Goal: Complete application form

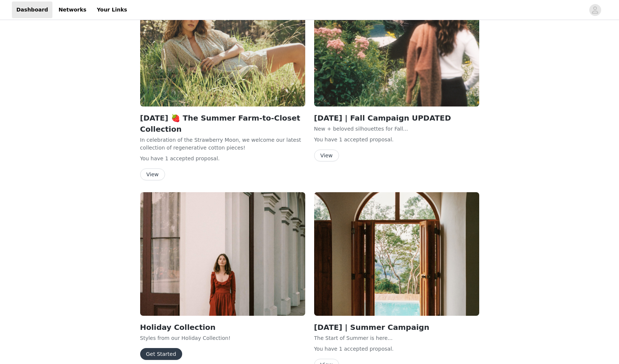
scroll to position [206, 0]
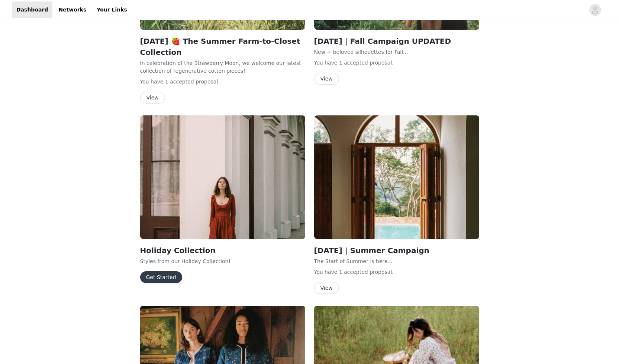
click at [169, 277] on button "Get Started" at bounding box center [161, 278] width 42 height 12
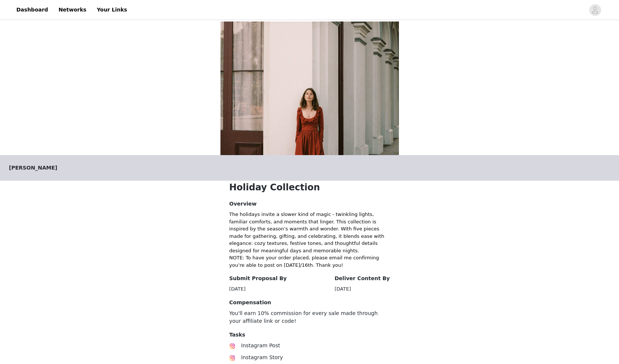
scroll to position [69, 0]
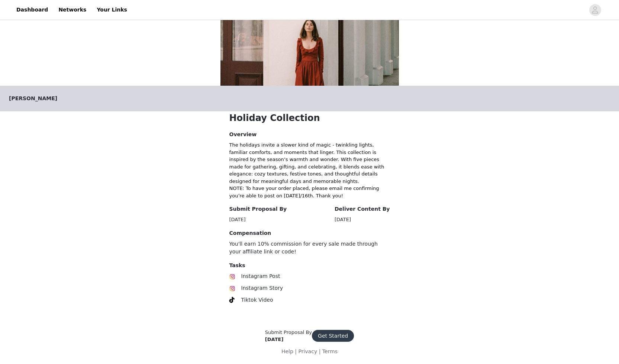
click at [321, 336] on button "Get Started" at bounding box center [333, 336] width 42 height 12
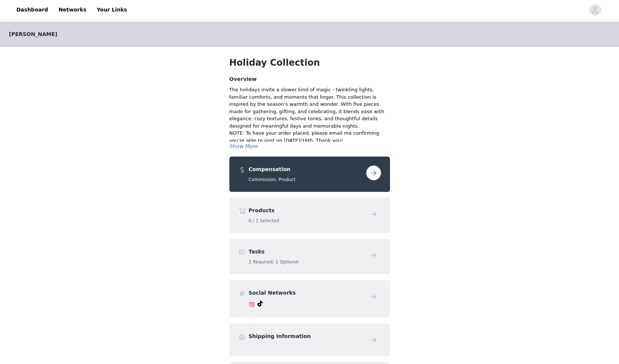
click at [370, 173] on button "button" at bounding box center [373, 173] width 15 height 15
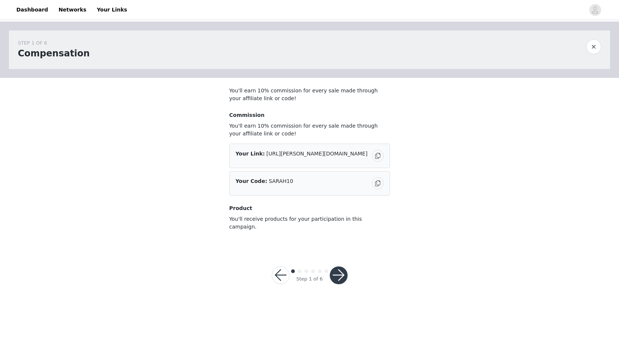
click at [339, 272] on button "button" at bounding box center [339, 276] width 18 height 18
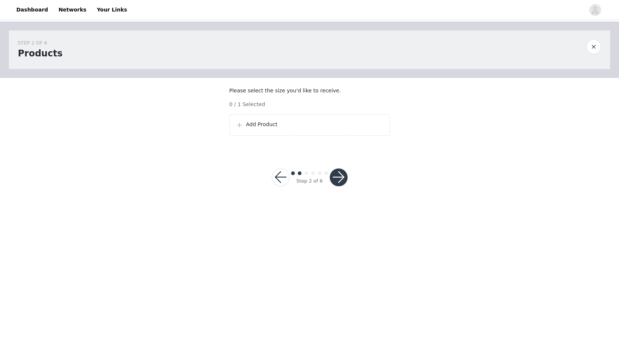
click at [265, 129] on p "Add Product" at bounding box center [314, 125] width 137 height 8
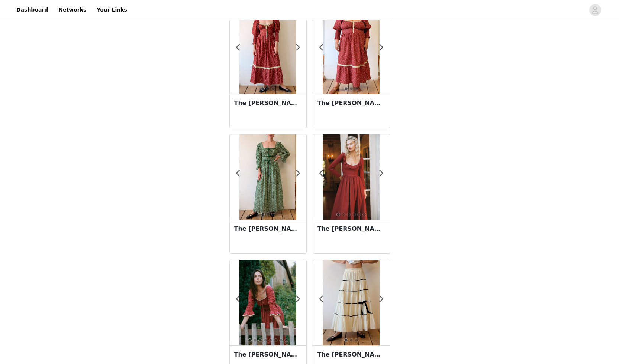
scroll to position [71, 0]
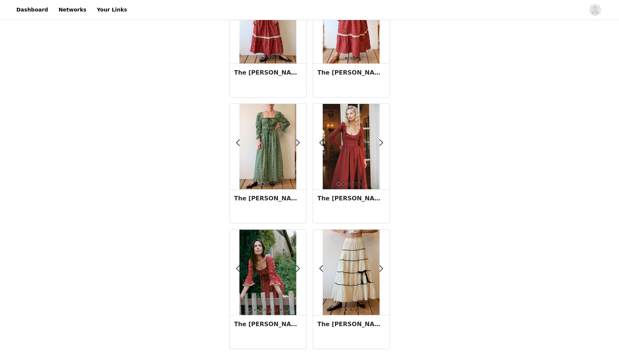
click at [271, 280] on img at bounding box center [267, 272] width 57 height 85
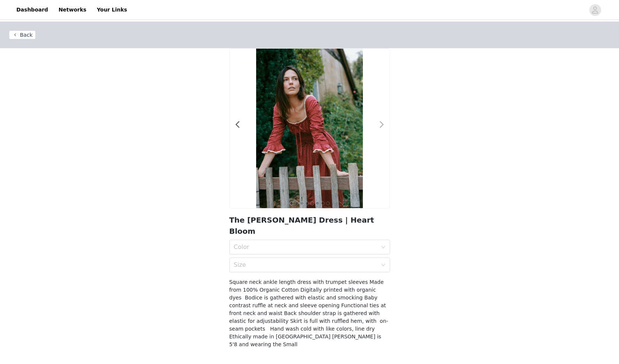
click at [382, 125] on span at bounding box center [381, 125] width 17 height 0
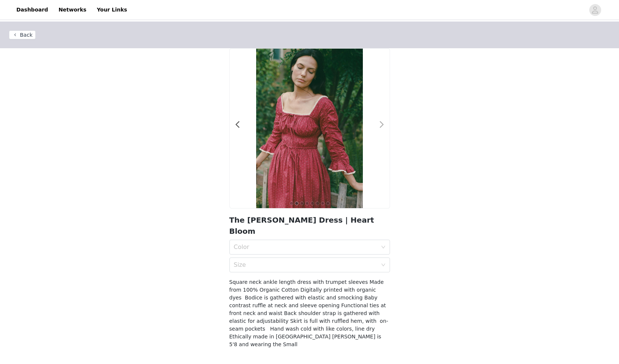
click at [382, 125] on span at bounding box center [381, 125] width 17 height 0
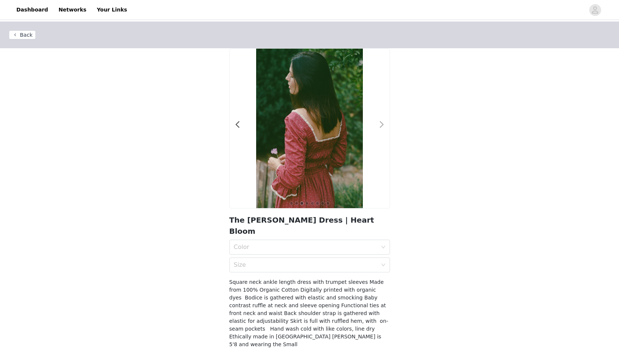
click at [382, 125] on span at bounding box center [381, 125] width 17 height 0
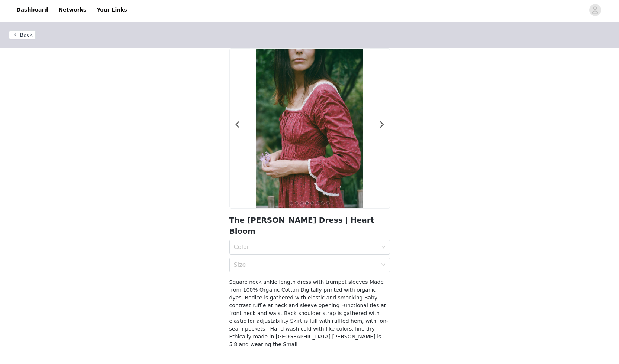
click at [29, 35] on button "Back" at bounding box center [22, 34] width 27 height 9
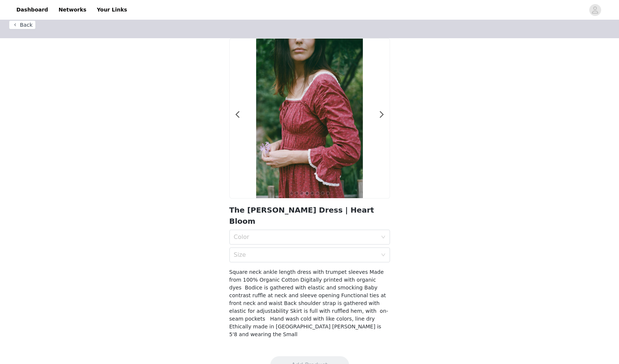
click at [29, 26] on button "Back" at bounding box center [22, 24] width 27 height 9
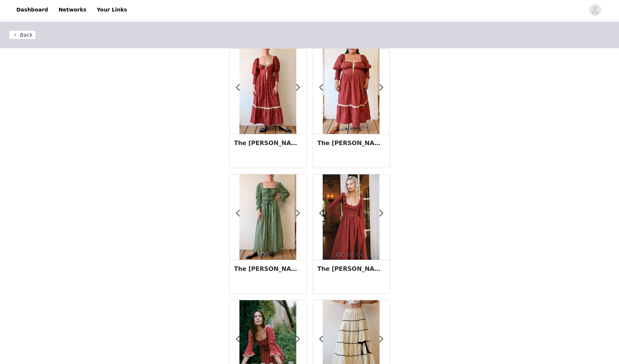
scroll to position [71, 0]
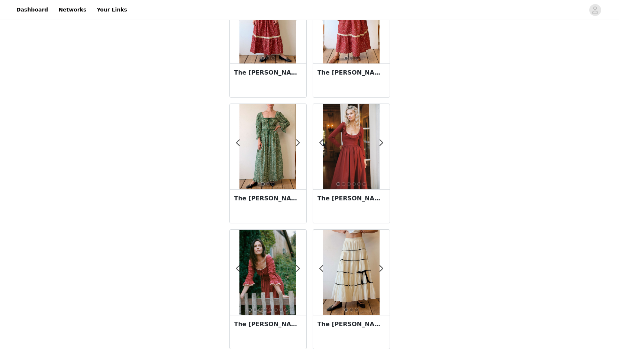
click at [351, 269] on img at bounding box center [350, 272] width 57 height 85
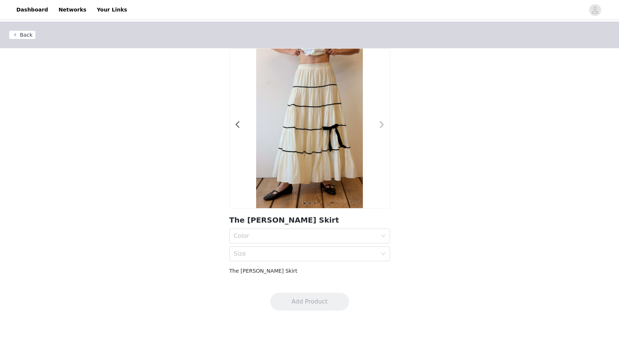
click at [380, 125] on span at bounding box center [381, 125] width 17 height 0
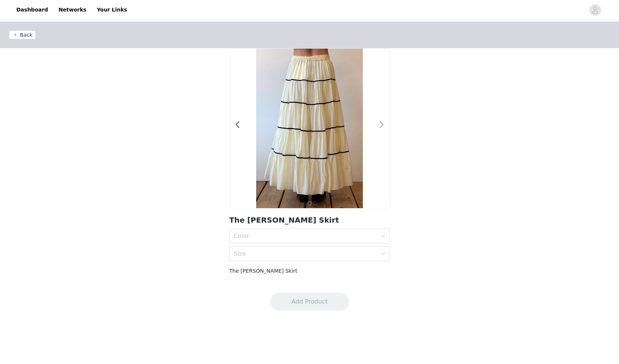
click at [380, 125] on span at bounding box center [381, 125] width 17 height 0
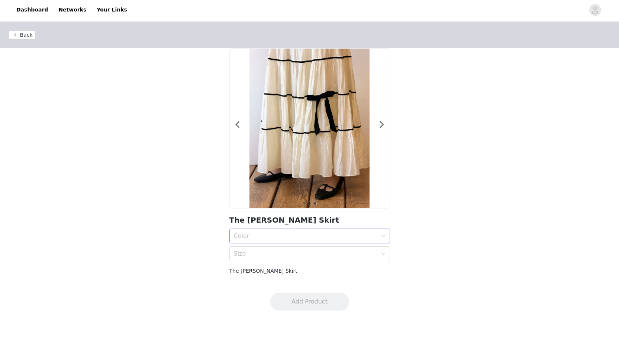
click at [250, 236] on div "Color" at bounding box center [305, 236] width 143 height 7
click at [244, 255] on div "Snow" at bounding box center [310, 253] width 152 height 8
click at [252, 255] on div "Size" at bounding box center [305, 253] width 143 height 7
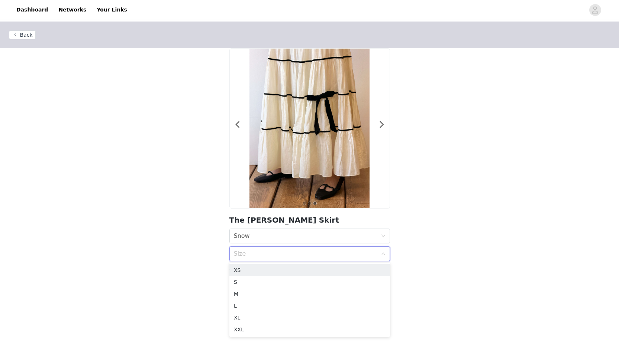
click at [144, 181] on div "Back 1 2 3 The [PERSON_NAME] Skirt Color Snow Size The [PERSON_NAME] Skirt" at bounding box center [309, 153] width 619 height 263
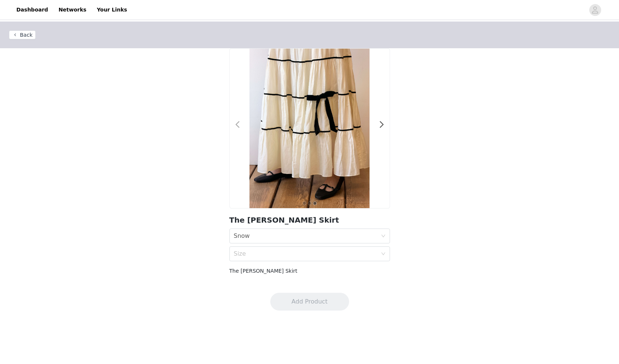
click at [239, 125] on span at bounding box center [237, 125] width 17 height 0
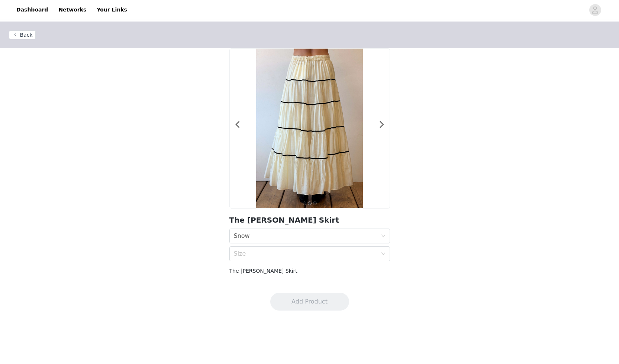
click at [23, 37] on button "Back" at bounding box center [22, 34] width 27 height 9
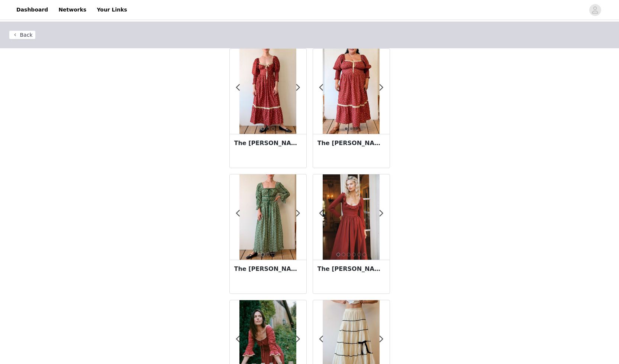
click at [269, 76] on img at bounding box center [267, 91] width 57 height 85
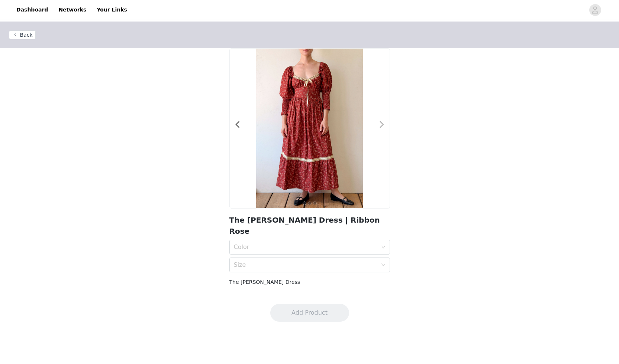
click at [382, 125] on span at bounding box center [381, 125] width 17 height 0
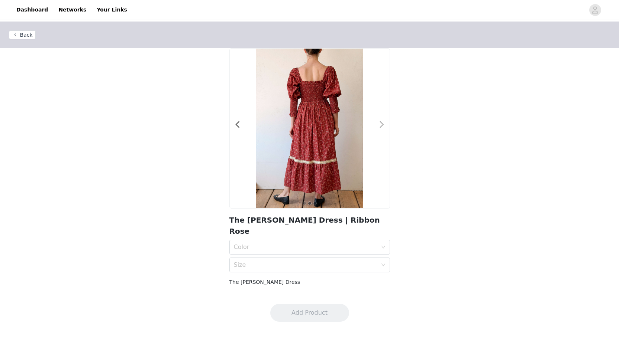
click at [382, 125] on span at bounding box center [381, 125] width 17 height 0
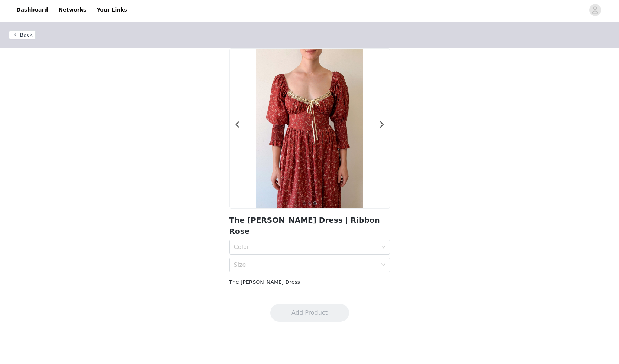
click at [310, 118] on img at bounding box center [309, 129] width 106 height 160
click at [302, 244] on div "Color" at bounding box center [305, 247] width 143 height 7
click at [434, 198] on div "Back 1 2 3 The [PERSON_NAME] Dress | Ribbon Rose Color Size The [PERSON_NAME] D…" at bounding box center [309, 159] width 619 height 274
click at [382, 125] on span at bounding box center [381, 125] width 17 height 0
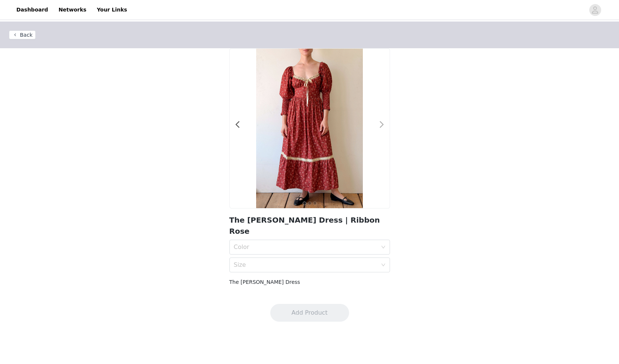
click at [382, 125] on span at bounding box center [381, 125] width 17 height 0
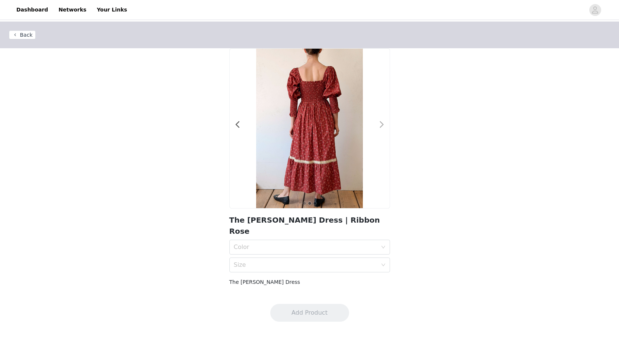
click at [379, 125] on span at bounding box center [381, 125] width 17 height 0
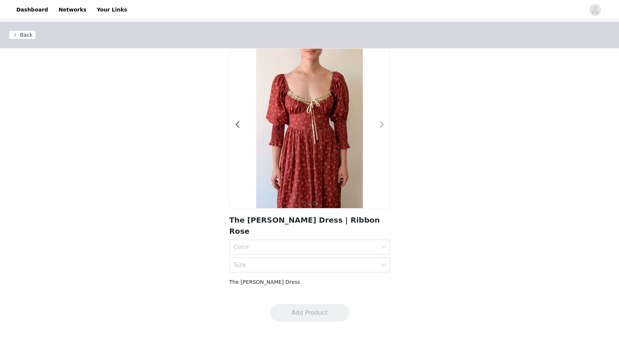
click at [379, 125] on span at bounding box center [381, 125] width 17 height 0
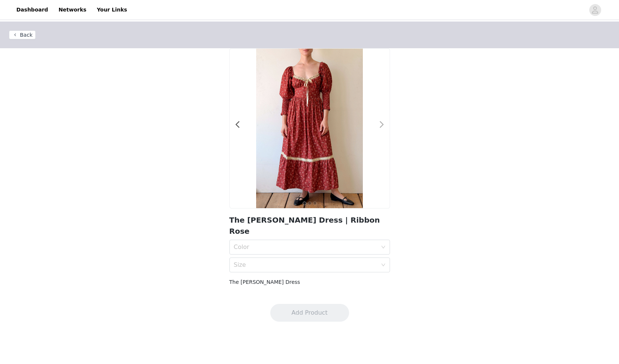
click at [379, 125] on span at bounding box center [381, 125] width 17 height 0
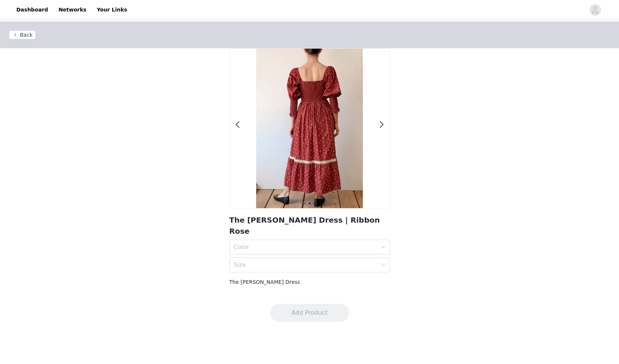
click at [17, 33] on button "Back" at bounding box center [22, 34] width 27 height 9
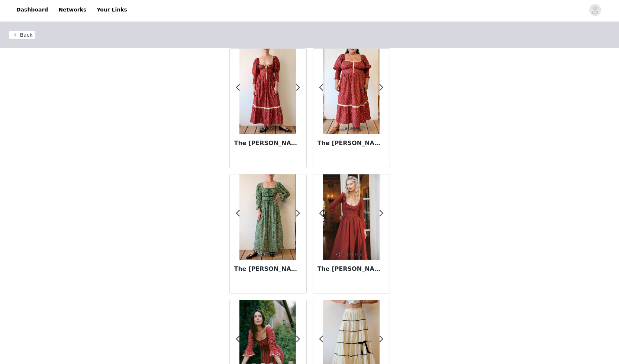
click at [270, 211] on img at bounding box center [267, 217] width 57 height 85
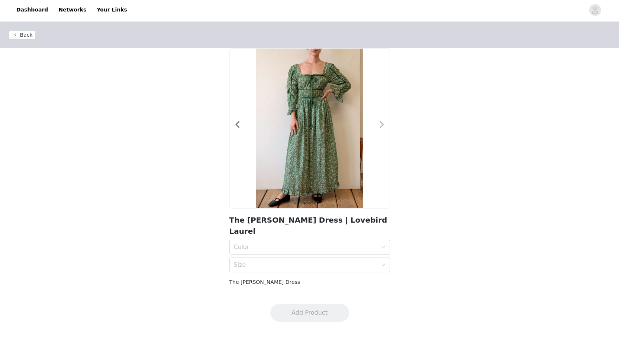
click at [383, 125] on span at bounding box center [381, 125] width 17 height 0
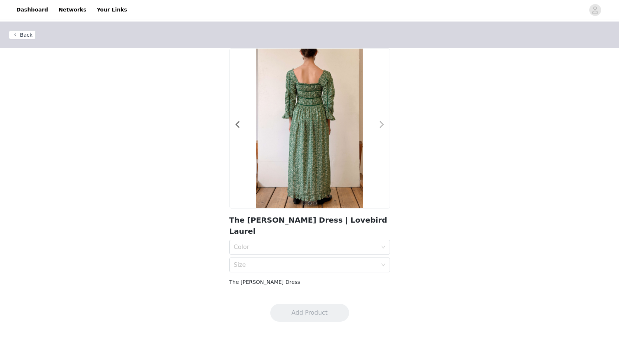
click at [383, 125] on span at bounding box center [381, 125] width 17 height 0
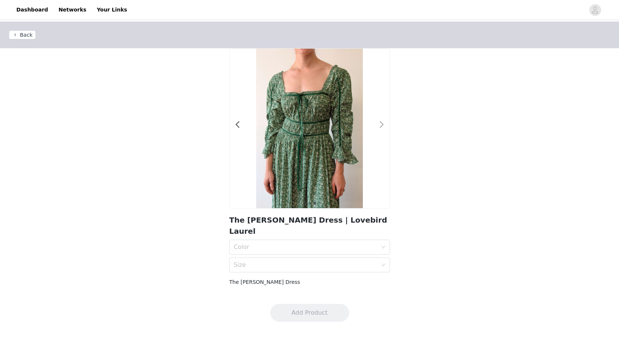
click at [383, 125] on span at bounding box center [381, 125] width 17 height 0
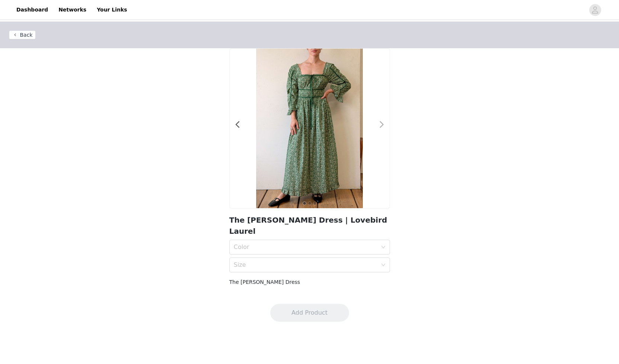
click at [383, 125] on span at bounding box center [381, 125] width 17 height 0
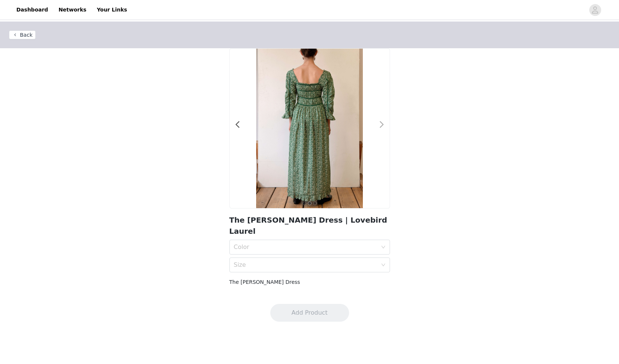
click at [383, 125] on span at bounding box center [381, 125] width 17 height 0
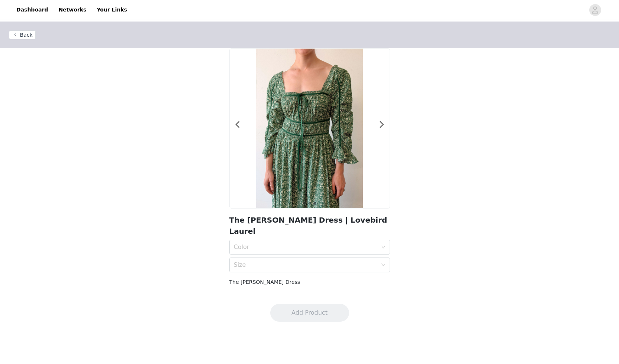
click at [26, 36] on button "Back" at bounding box center [22, 34] width 27 height 9
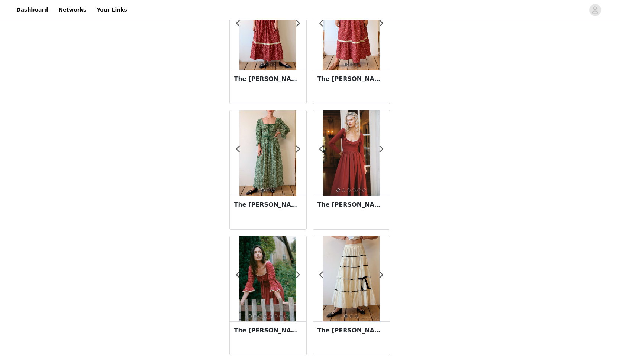
scroll to position [71, 0]
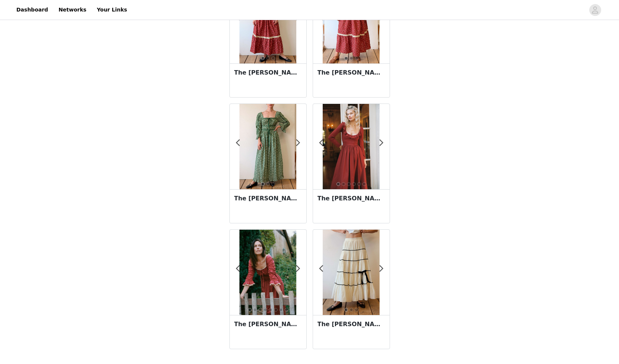
click at [353, 142] on img at bounding box center [350, 146] width 57 height 85
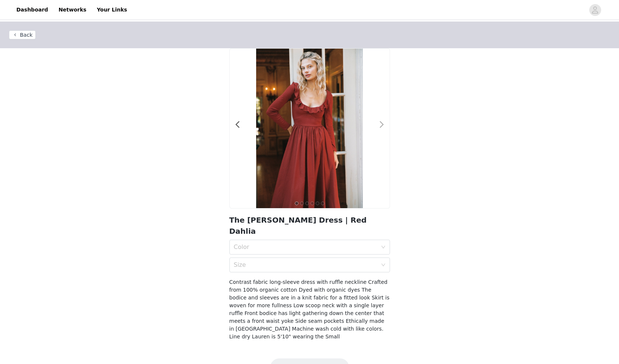
click at [381, 125] on span at bounding box center [381, 125] width 17 height 0
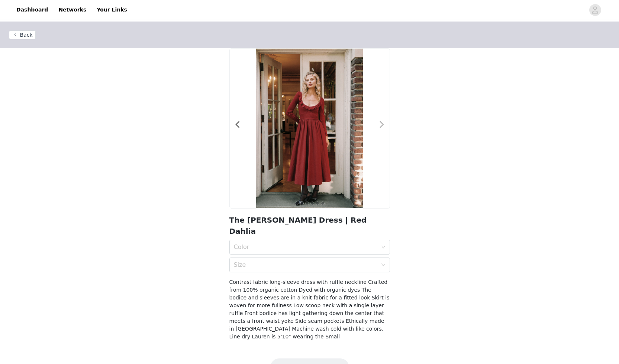
click at [381, 125] on span at bounding box center [381, 125] width 17 height 0
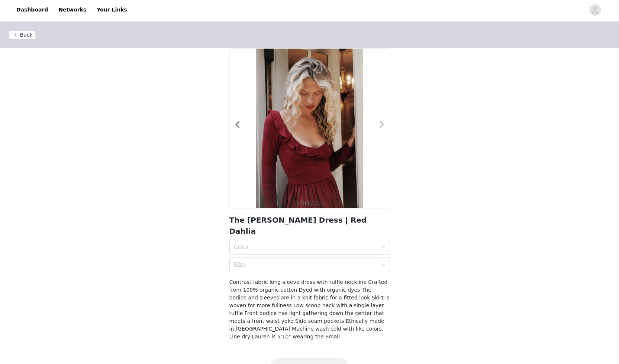
click at [381, 125] on span at bounding box center [381, 125] width 17 height 0
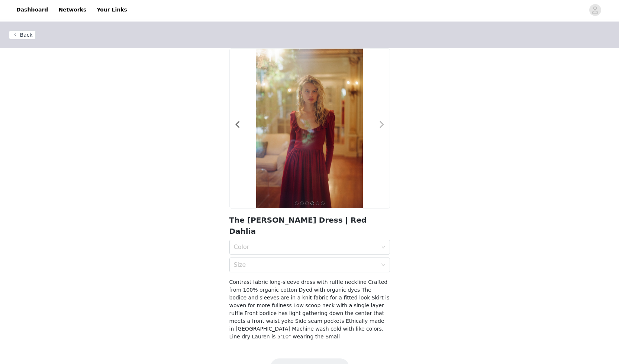
click at [381, 125] on span at bounding box center [381, 125] width 17 height 0
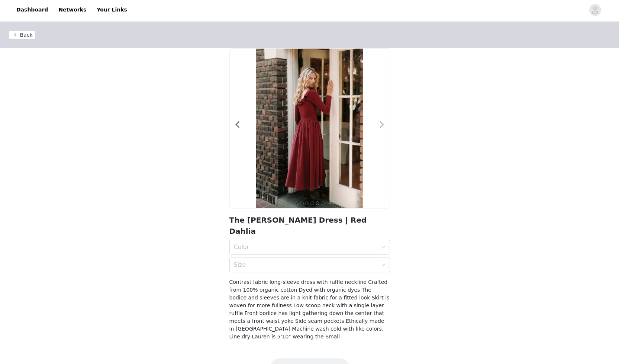
click at [381, 125] on span at bounding box center [381, 125] width 17 height 0
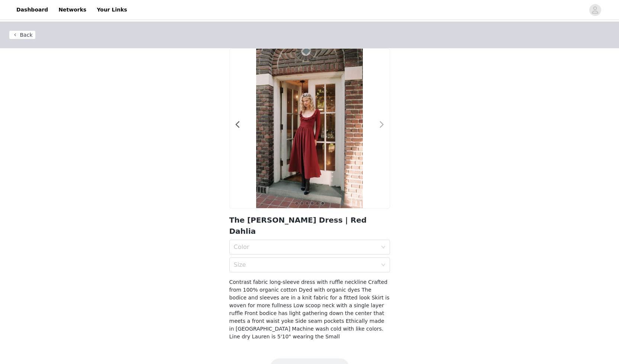
click at [381, 125] on span at bounding box center [381, 125] width 17 height 0
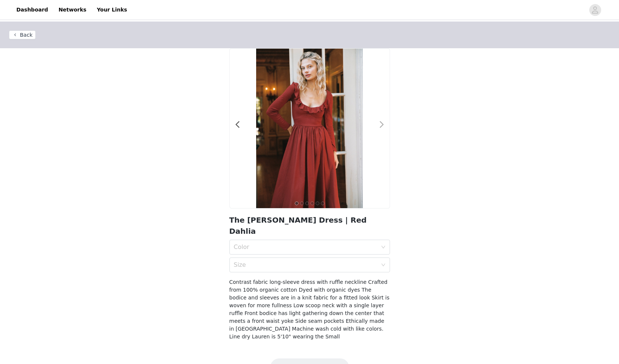
click at [380, 125] on span at bounding box center [381, 125] width 17 height 0
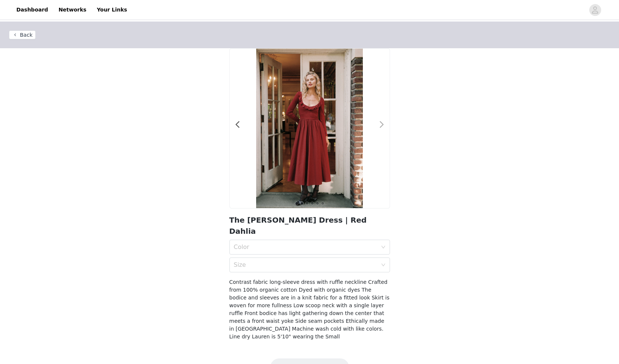
click at [380, 125] on span at bounding box center [381, 125] width 17 height 0
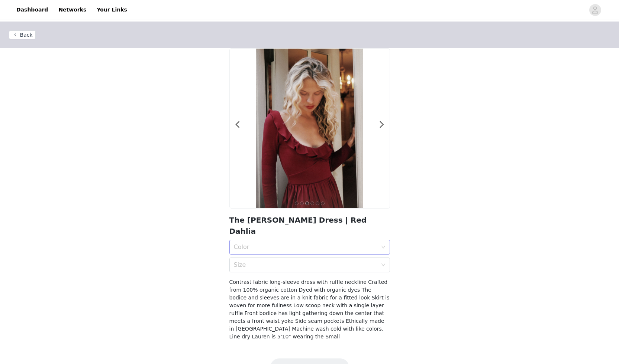
click at [311, 244] on div "Color" at bounding box center [305, 247] width 143 height 7
click at [303, 253] on div "Red Dahlia" at bounding box center [310, 253] width 152 height 8
click at [303, 262] on div "Size" at bounding box center [305, 265] width 143 height 7
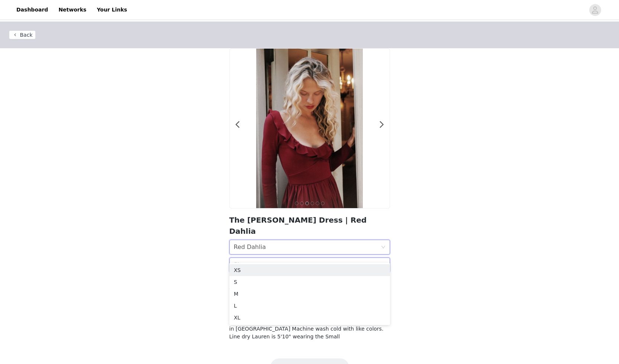
click at [303, 262] on div "Size" at bounding box center [305, 265] width 143 height 7
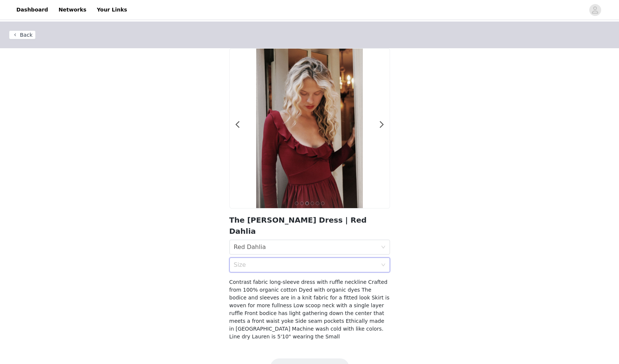
click at [296, 262] on div "Size" at bounding box center [305, 265] width 143 height 7
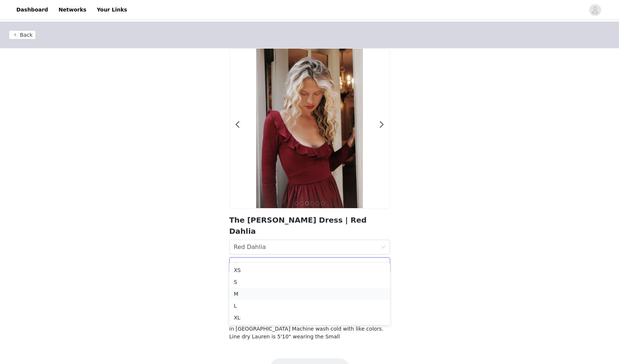
click at [274, 293] on div "M" at bounding box center [310, 294] width 152 height 8
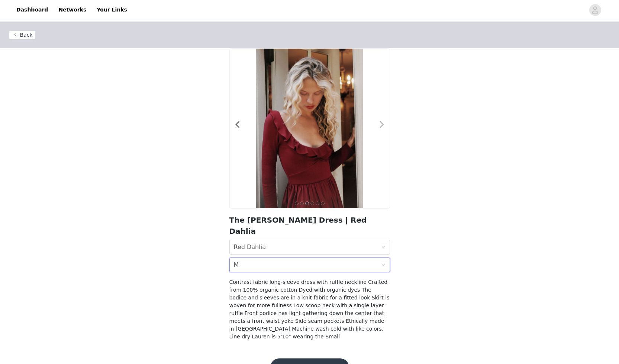
click at [382, 125] on span at bounding box center [381, 125] width 17 height 0
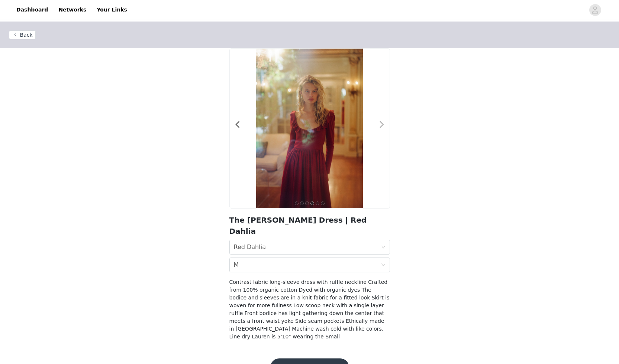
click at [382, 125] on span at bounding box center [381, 125] width 17 height 0
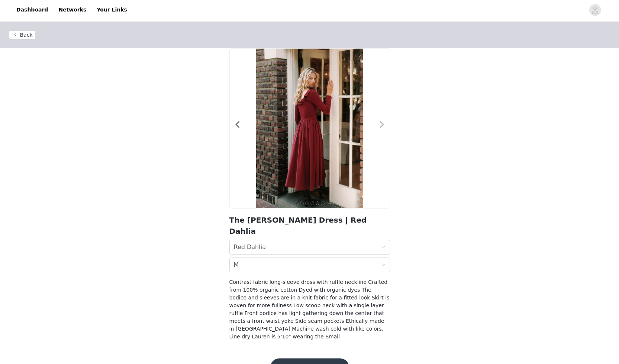
click at [382, 125] on span at bounding box center [381, 125] width 17 height 0
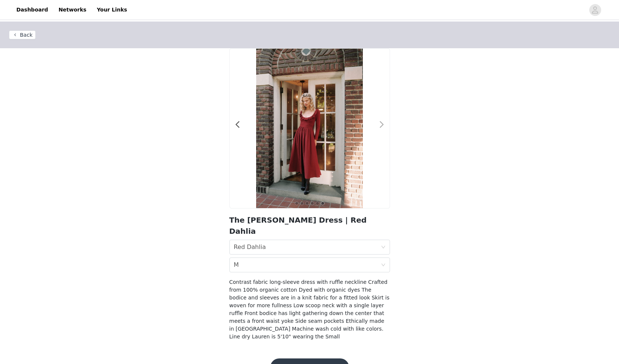
click at [382, 125] on span at bounding box center [381, 125] width 17 height 0
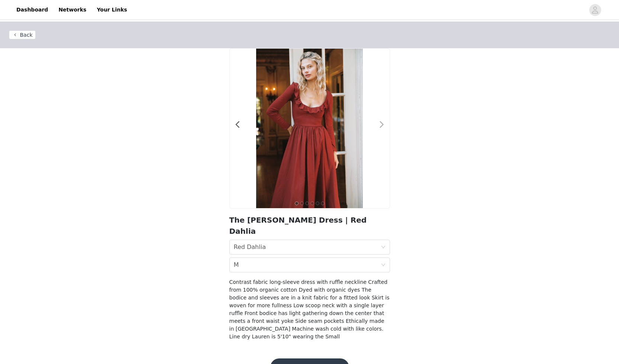
click at [382, 125] on span at bounding box center [381, 125] width 17 height 0
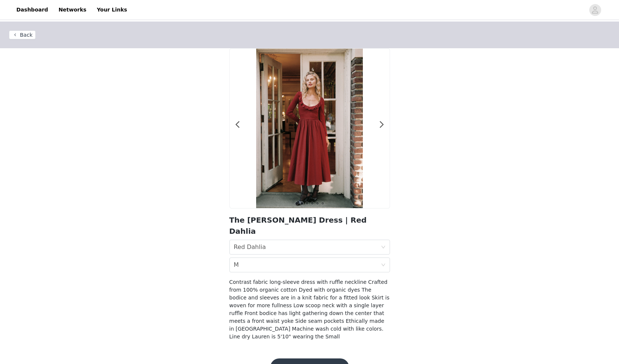
click at [27, 35] on button "Back" at bounding box center [22, 34] width 27 height 9
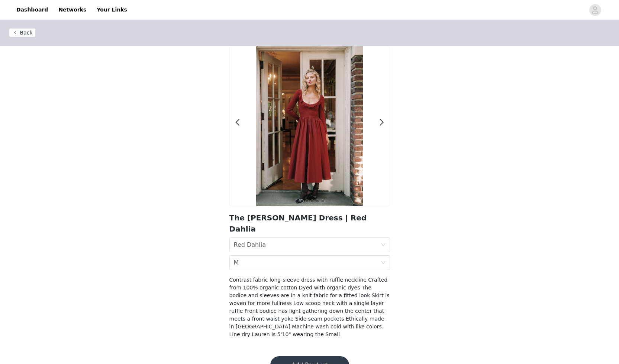
click at [27, 35] on button "Back" at bounding box center [22, 32] width 27 height 9
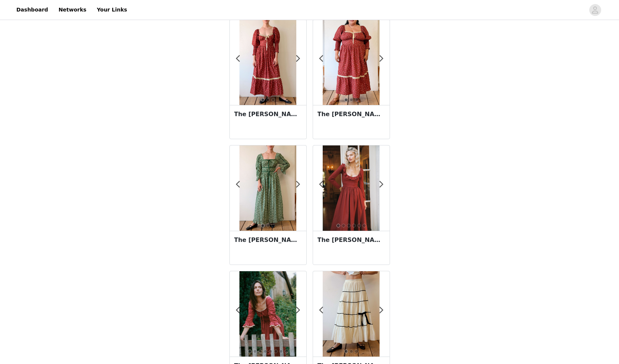
scroll to position [71, 0]
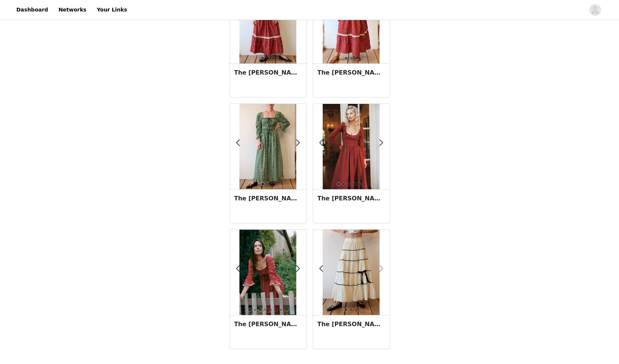
click at [379, 269] on span at bounding box center [381, 269] width 17 height 0
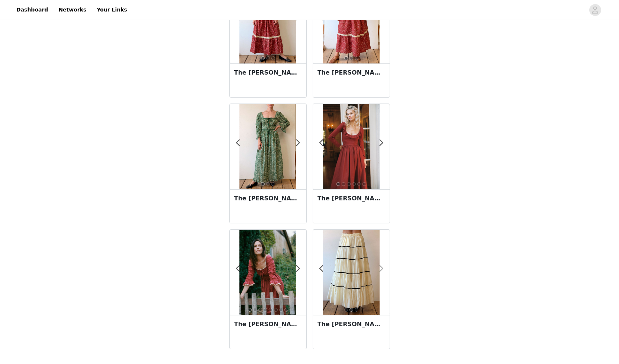
click at [379, 269] on span at bounding box center [381, 269] width 17 height 0
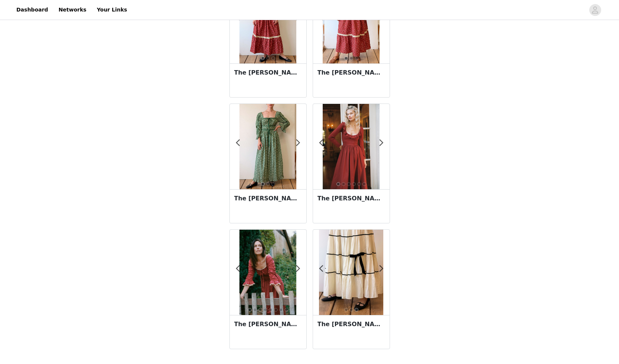
click at [351, 271] on img at bounding box center [351, 272] width 64 height 85
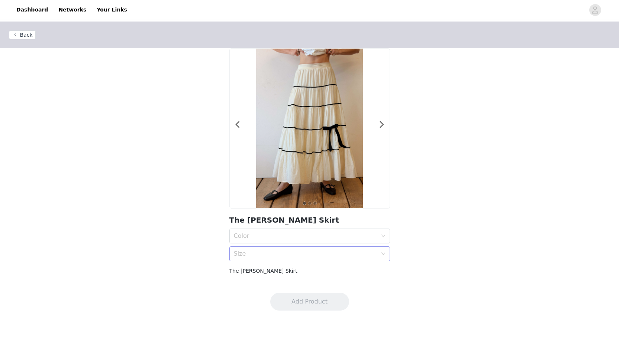
click at [290, 257] on div "Size" at bounding box center [305, 253] width 143 height 7
click at [258, 311] on li "L" at bounding box center [309, 306] width 160 height 12
click at [266, 238] on div "Color" at bounding box center [305, 236] width 143 height 7
click at [259, 251] on div "Snow" at bounding box center [310, 253] width 152 height 8
click at [379, 125] on span at bounding box center [381, 125] width 17 height 0
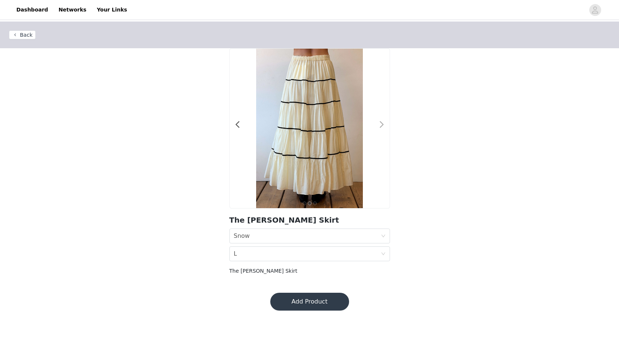
click at [379, 125] on span at bounding box center [381, 125] width 17 height 0
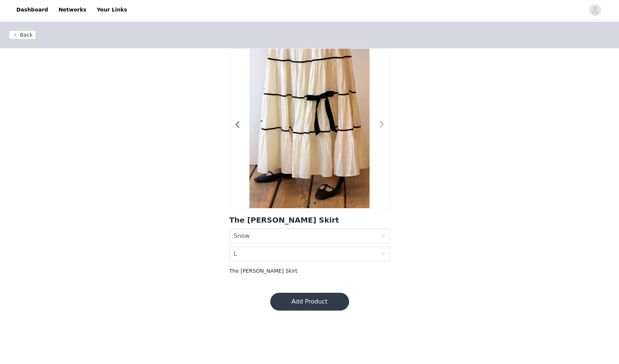
click at [379, 125] on span at bounding box center [381, 125] width 17 height 0
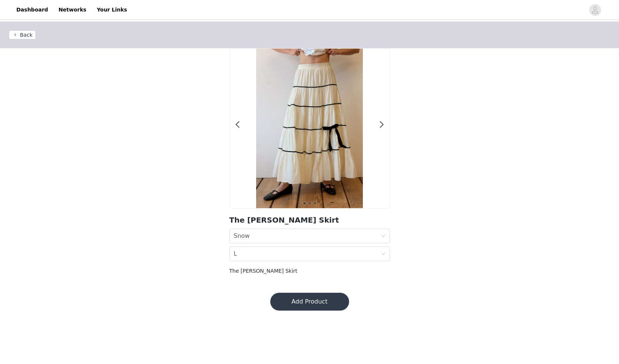
click at [23, 35] on button "Back" at bounding box center [22, 34] width 27 height 9
click at [27, 36] on button "Back" at bounding box center [22, 34] width 27 height 9
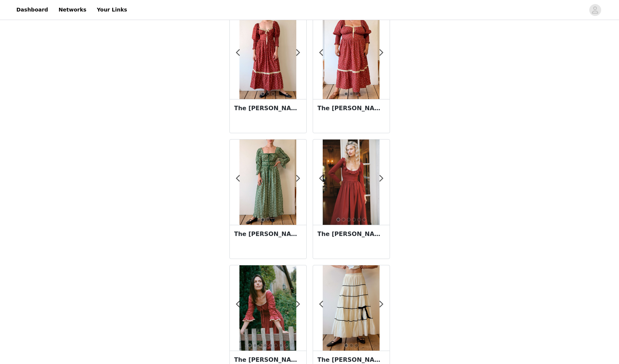
scroll to position [48, 0]
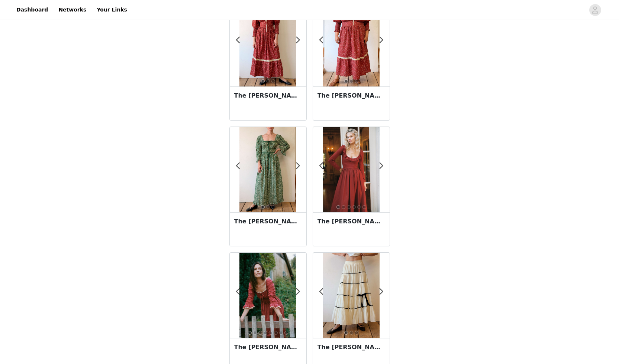
click at [353, 165] on img at bounding box center [350, 169] width 57 height 85
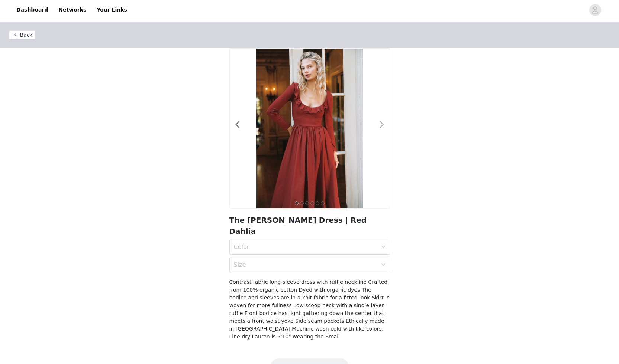
click at [379, 125] on span at bounding box center [381, 125] width 17 height 0
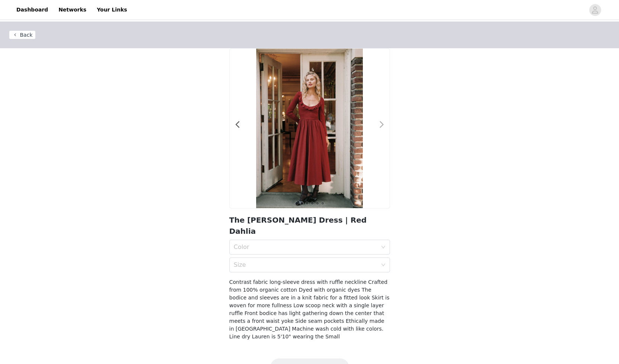
click at [379, 125] on span at bounding box center [381, 125] width 17 height 0
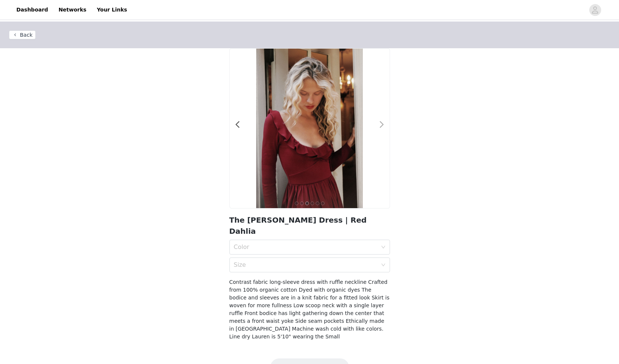
click at [381, 125] on span at bounding box center [381, 125] width 17 height 0
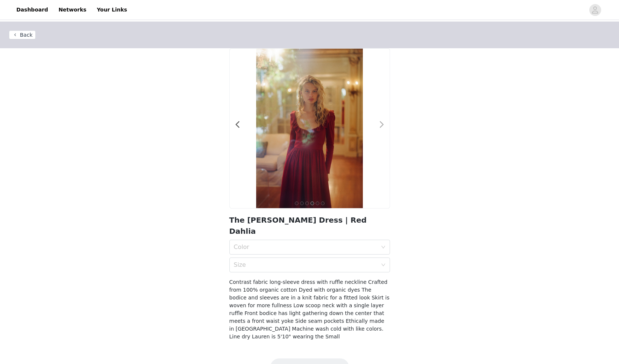
click at [381, 125] on span at bounding box center [381, 125] width 17 height 0
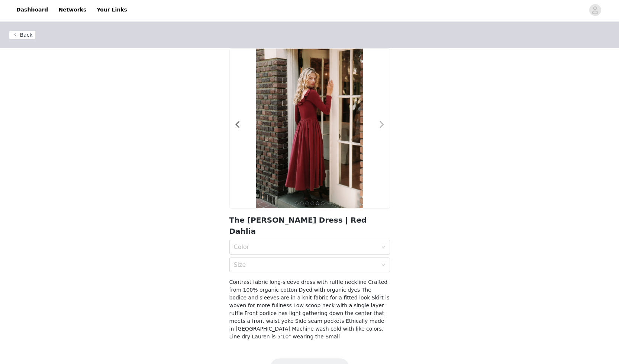
click at [381, 125] on span at bounding box center [381, 125] width 17 height 0
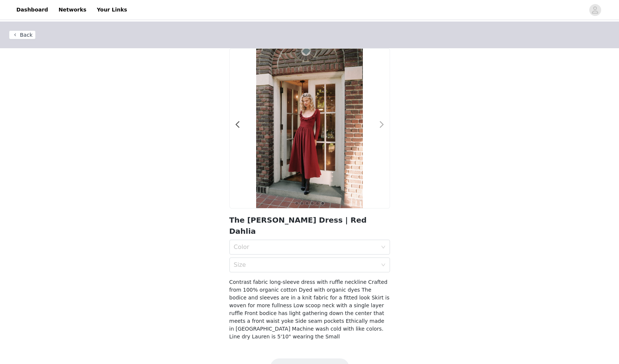
click at [381, 125] on span at bounding box center [381, 125] width 17 height 0
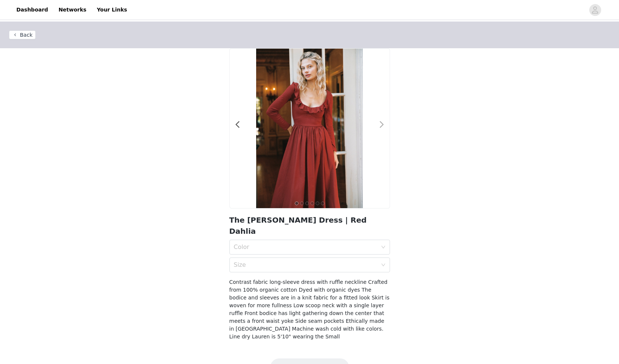
click at [381, 125] on span at bounding box center [381, 125] width 17 height 0
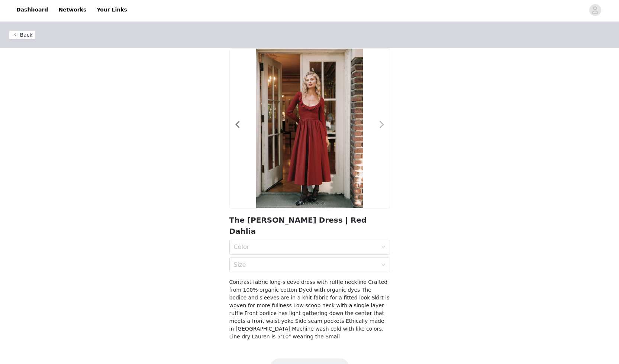
click at [381, 125] on span at bounding box center [381, 125] width 17 height 0
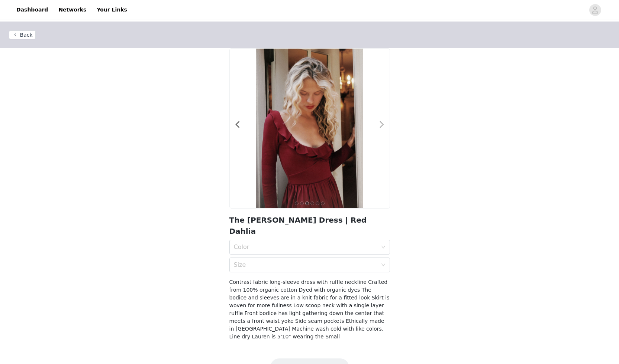
click at [381, 125] on span at bounding box center [381, 125] width 17 height 0
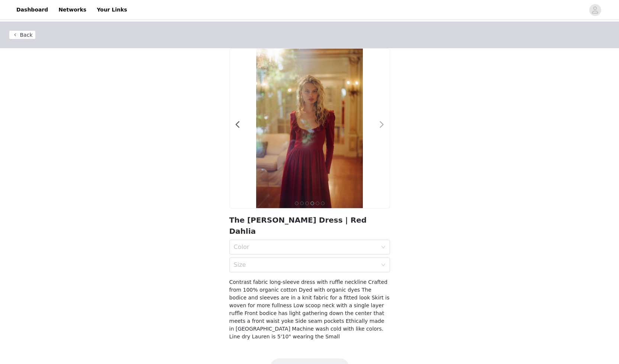
click at [382, 125] on span at bounding box center [381, 125] width 17 height 0
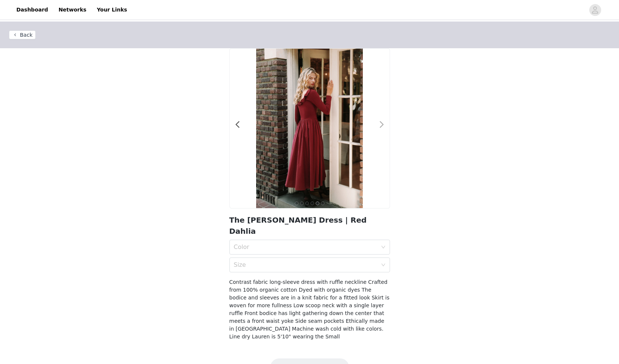
click at [382, 125] on span at bounding box center [381, 125] width 17 height 0
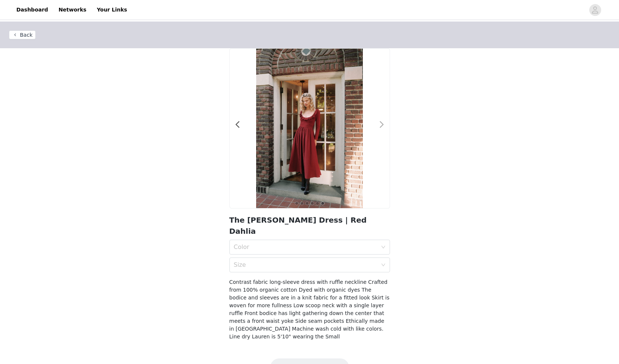
click at [382, 125] on span at bounding box center [381, 125] width 17 height 0
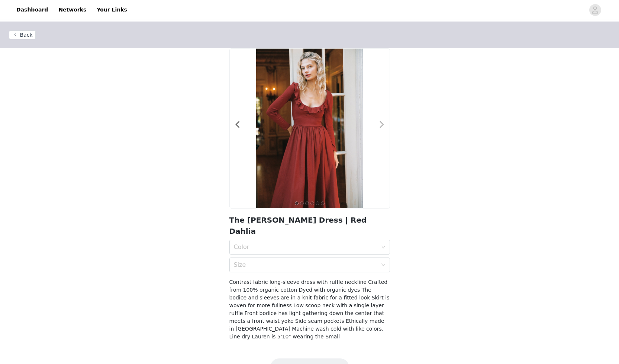
click at [382, 125] on span at bounding box center [381, 125] width 17 height 0
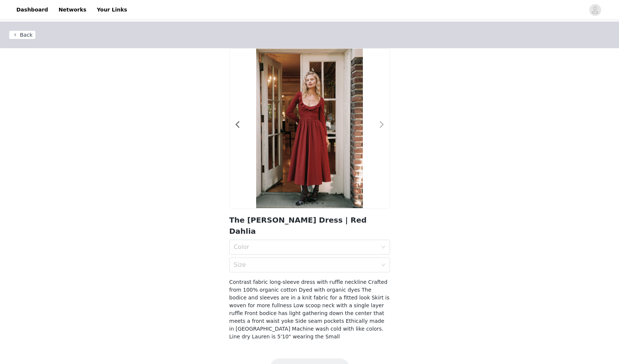
click at [382, 125] on span at bounding box center [381, 125] width 17 height 0
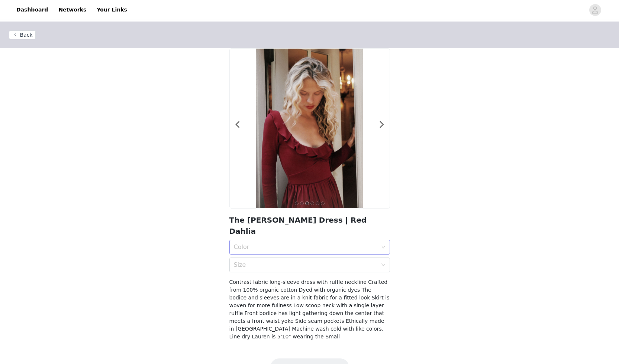
click at [245, 242] on div "Color" at bounding box center [307, 247] width 147 height 14
click at [244, 254] on div "Red Dahlia" at bounding box center [310, 253] width 152 height 8
click at [249, 262] on div "Size" at bounding box center [305, 265] width 143 height 7
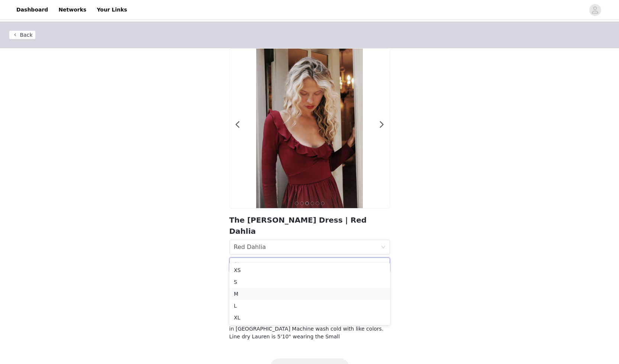
click at [240, 293] on div "M" at bounding box center [310, 294] width 152 height 8
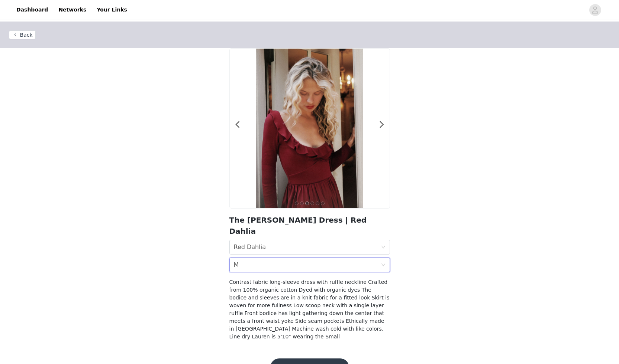
click at [317, 359] on button "Add Product" at bounding box center [309, 368] width 79 height 18
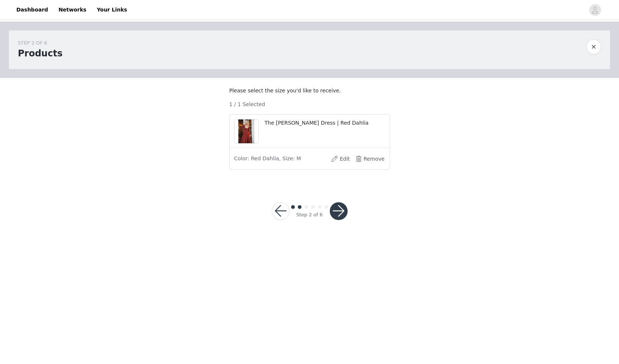
click at [337, 218] on button "button" at bounding box center [339, 211] width 18 height 18
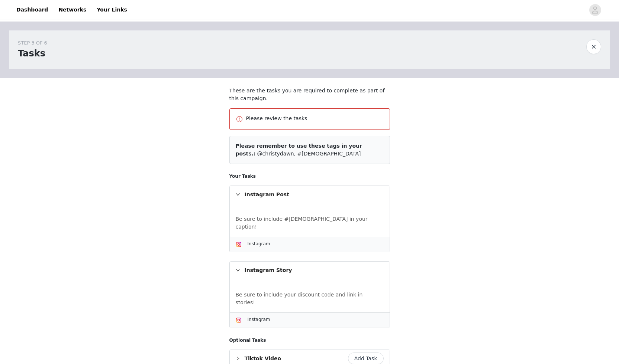
scroll to position [74, 0]
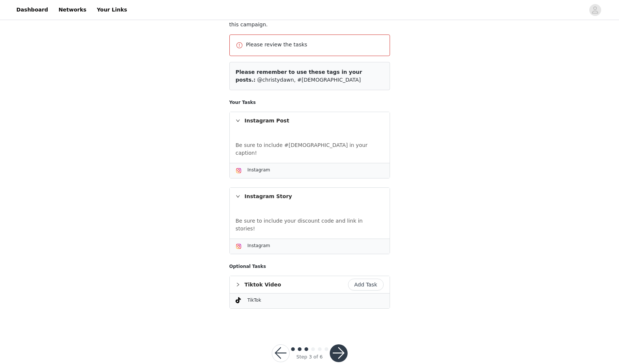
click at [335, 345] on button "button" at bounding box center [339, 354] width 18 height 18
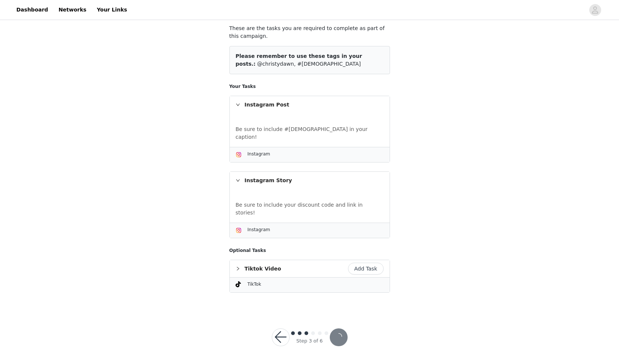
scroll to position [46, 0]
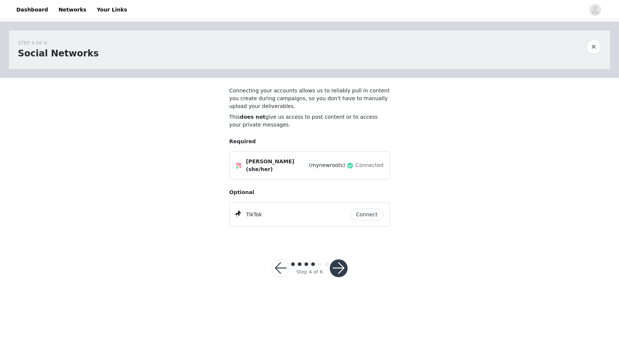
click at [341, 266] on button "button" at bounding box center [339, 269] width 18 height 18
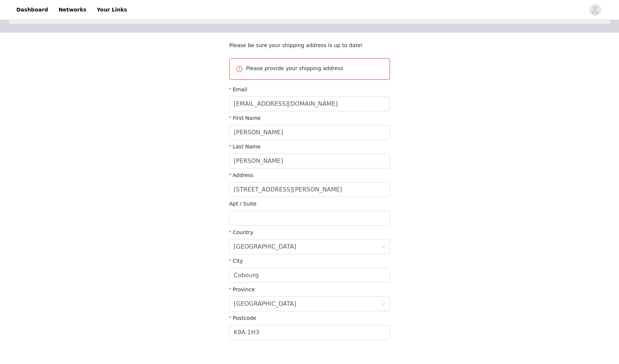
scroll to position [86, 0]
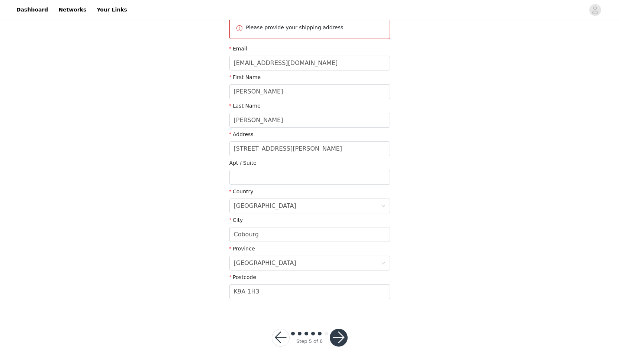
click at [343, 340] on button "button" at bounding box center [339, 338] width 18 height 18
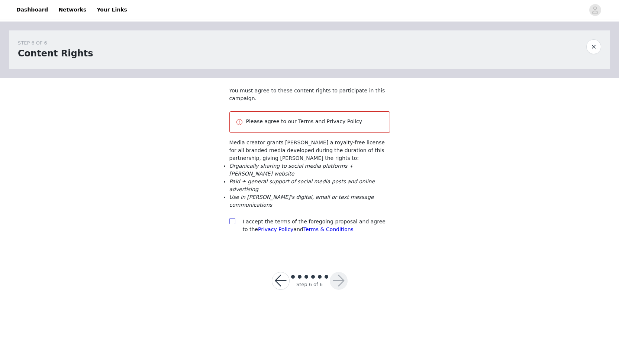
click at [233, 223] on input "checkbox" at bounding box center [231, 220] width 5 height 5
checkbox input "true"
click at [340, 284] on button "button" at bounding box center [339, 281] width 18 height 18
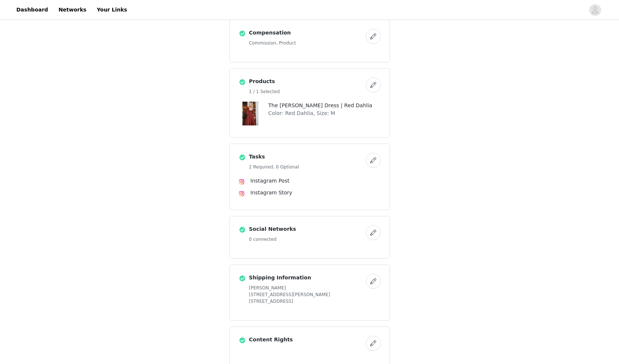
scroll to position [202, 0]
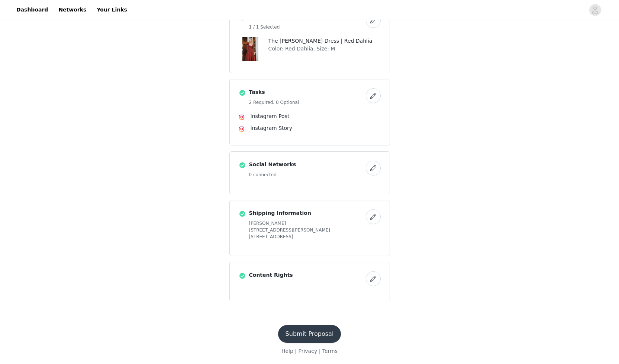
click at [310, 332] on button "Submit Proposal" at bounding box center [309, 334] width 63 height 18
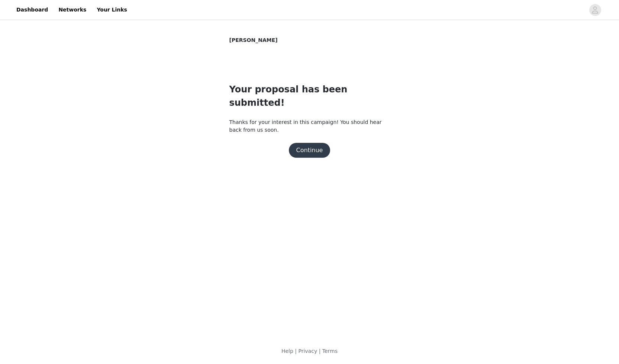
scroll to position [0, 0]
